Goal: Task Accomplishment & Management: Manage account settings

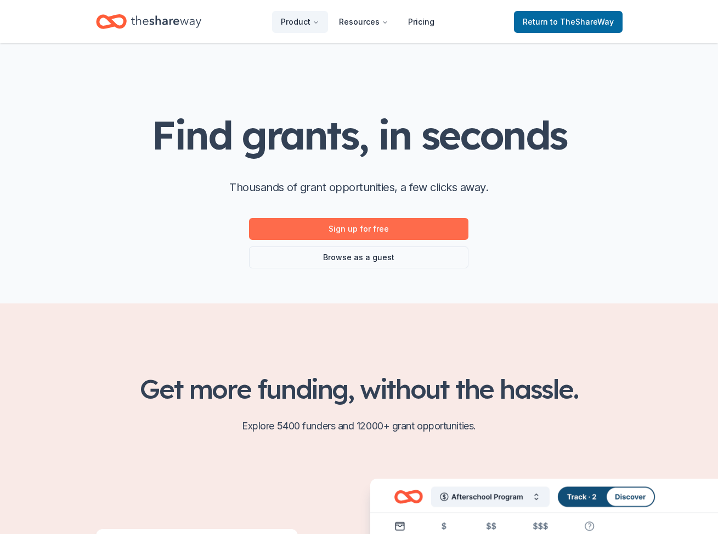
click at [366, 229] on link "Sign up for free" at bounding box center [358, 229] width 219 height 22
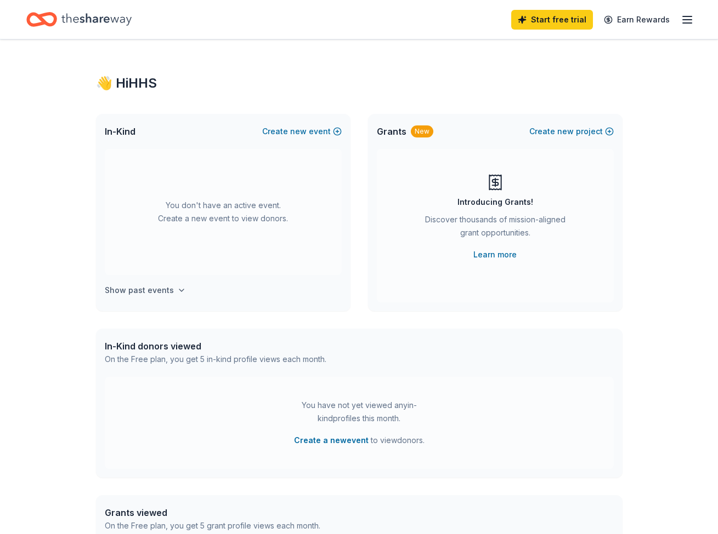
click at [135, 294] on h4 "Show past events" at bounding box center [139, 290] width 69 height 13
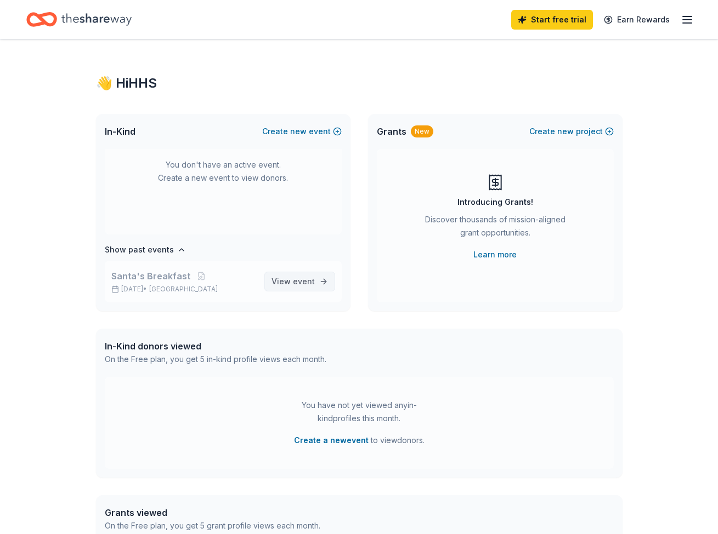
click at [318, 284] on link "View event" at bounding box center [299, 282] width 71 height 20
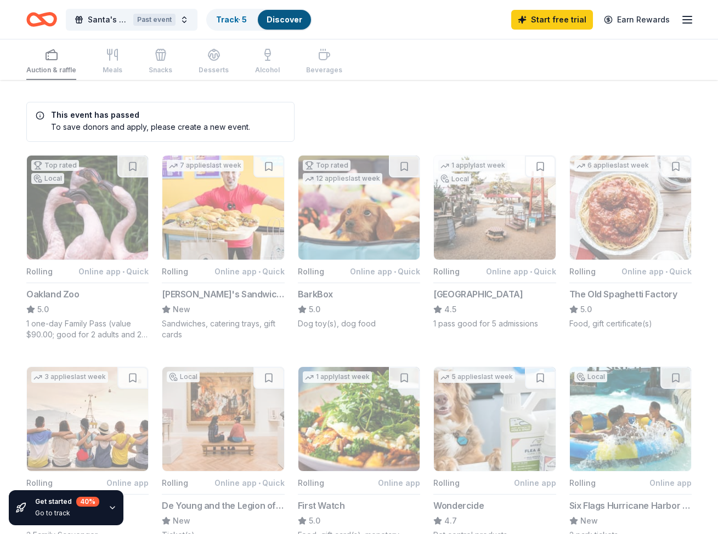
click at [693, 21] on icon "button" at bounding box center [686, 19] width 13 height 13
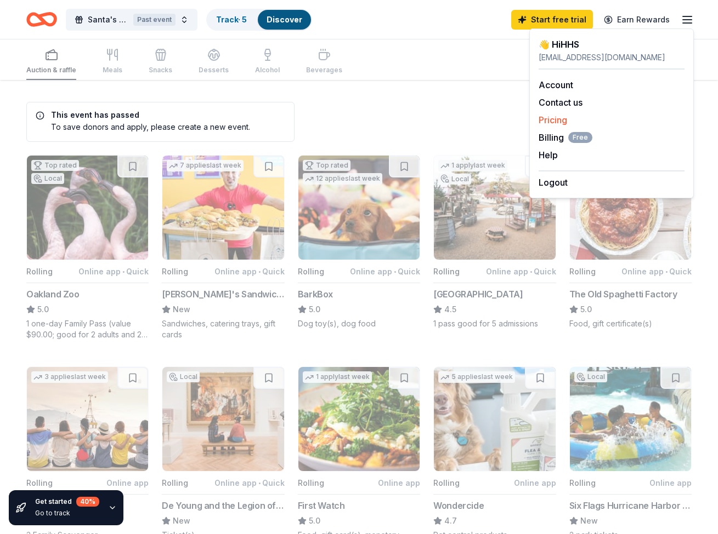
click at [560, 120] on link "Pricing" at bounding box center [552, 120] width 29 height 11
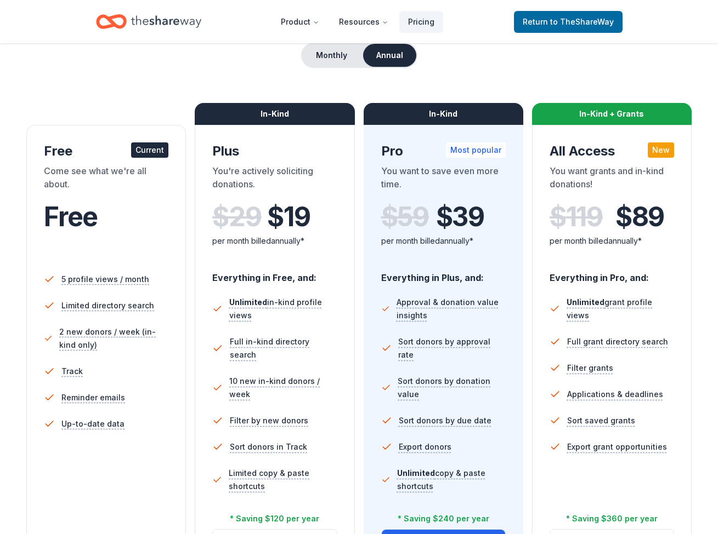
scroll to position [835, 0]
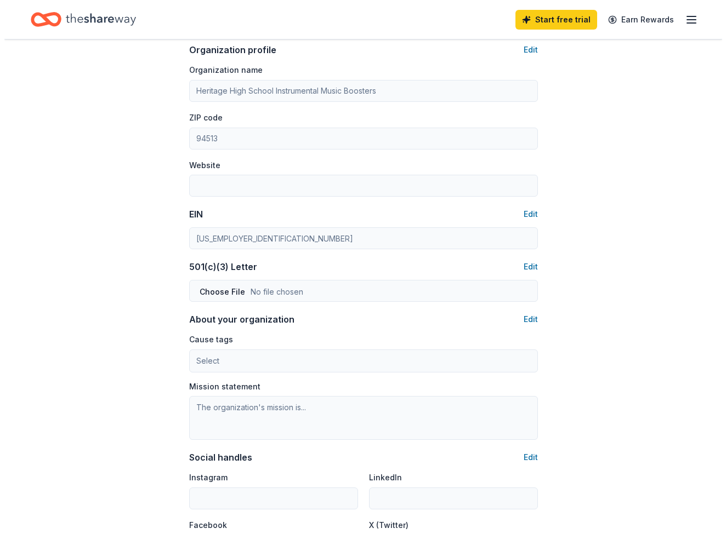
scroll to position [323, 0]
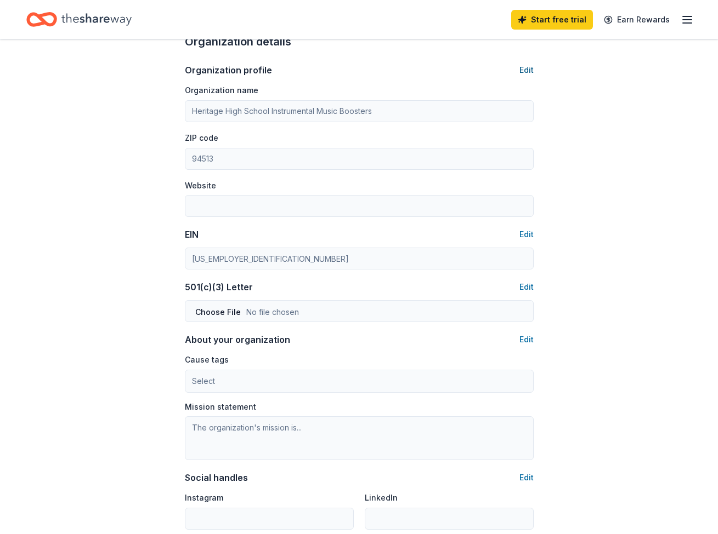
click at [526, 67] on button "Edit" at bounding box center [526, 70] width 14 height 13
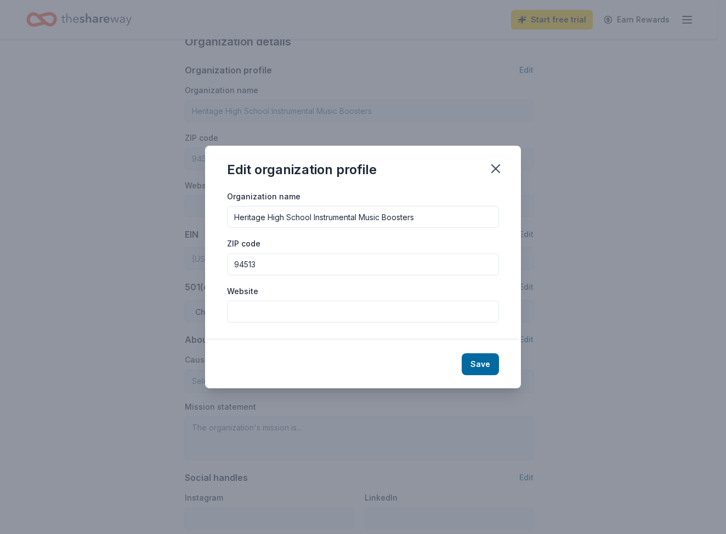
click at [263, 312] on input "Website" at bounding box center [363, 312] width 272 height 22
